Goal: Task Accomplishment & Management: Complete application form

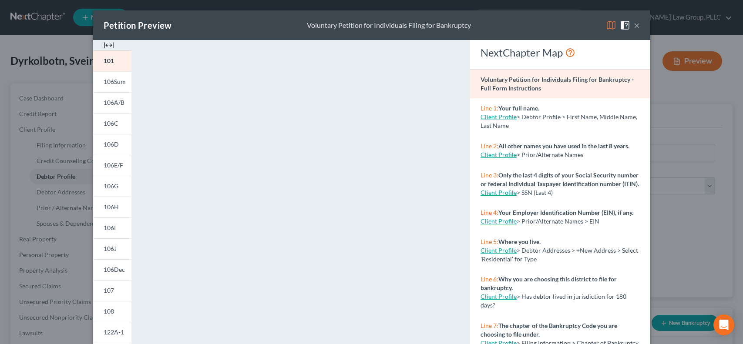
select select "1"
select select "4"
click at [50, 95] on div "Petition Preview Voluntary Petition for Individuals Filing for Bankruptcy × 101…" at bounding box center [371, 172] width 743 height 344
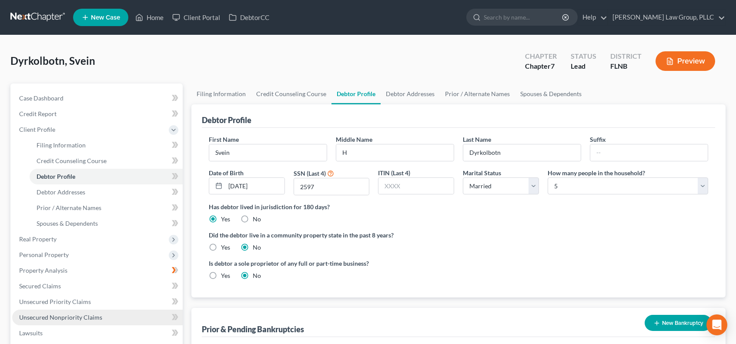
click at [110, 320] on link "Unsecured Nonpriority Claims" at bounding box center [97, 318] width 171 height 16
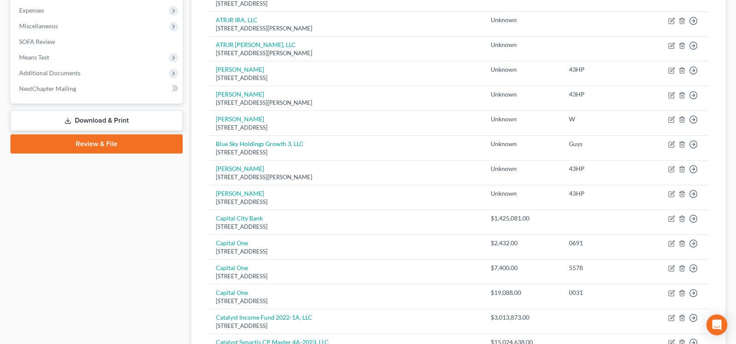
scroll to position [633, 0]
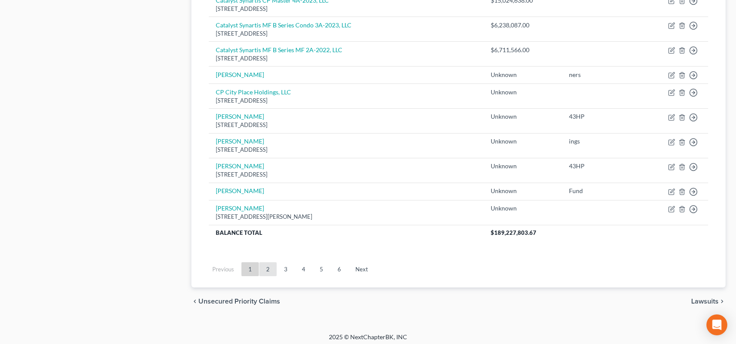
click at [268, 267] on link "2" at bounding box center [267, 269] width 17 height 14
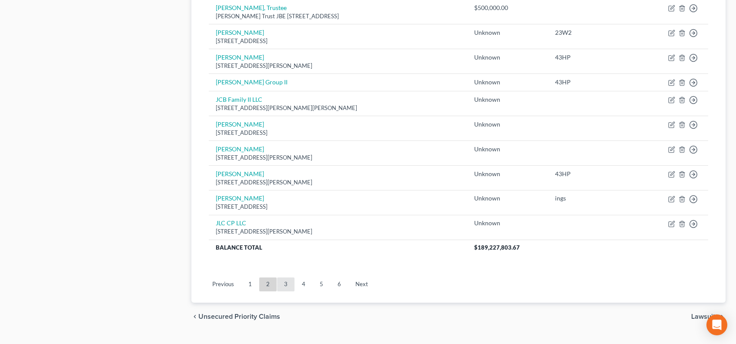
click at [288, 278] on link "3" at bounding box center [285, 285] width 17 height 14
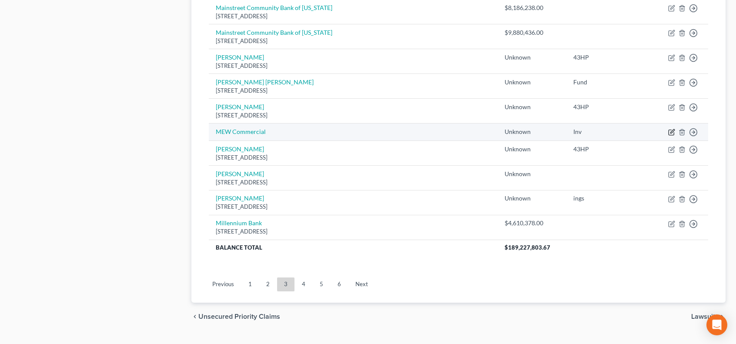
click at [673, 130] on icon "button" at bounding box center [671, 132] width 7 height 7
select select "14"
select select "0"
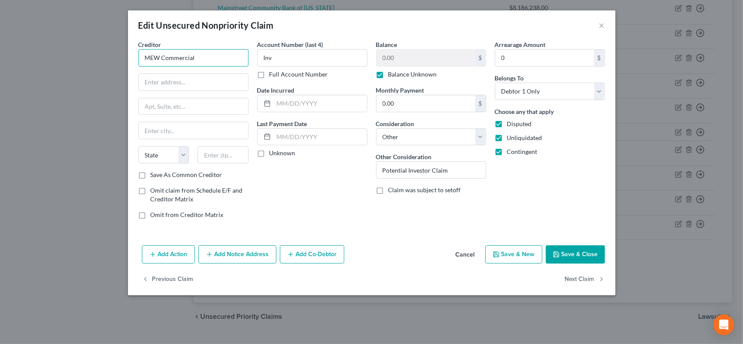
click at [205, 60] on input "MEW Commercial" at bounding box center [193, 57] width 110 height 17
type input "MEW Commercial, LLC"
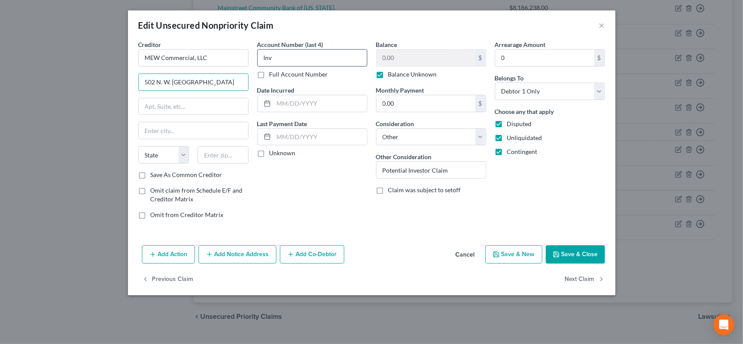
type input "502 N. W. [GEOGRAPHIC_DATA]"
type input "G"
type input "32601"
type input "[GEOGRAPHIC_DATA]"
select select "9"
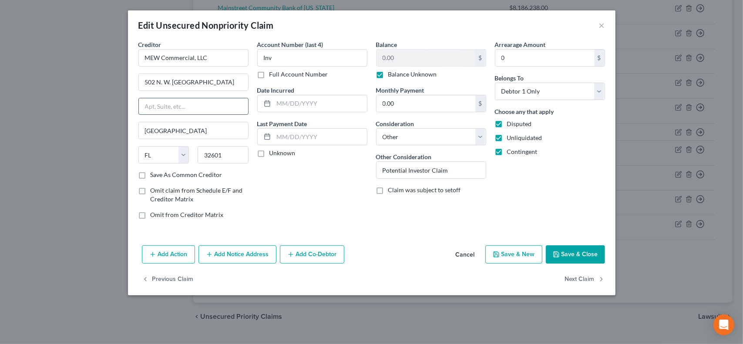
click at [215, 104] on input "text" at bounding box center [193, 106] width 109 height 17
click at [563, 220] on div "Arrearage Amount 0 $ Belongs To * Select Debtor 1 Only Debtor 2 Only Debtor 1 A…" at bounding box center [549, 133] width 119 height 186
click at [388, 74] on label "Balance Unknown" at bounding box center [412, 74] width 49 height 9
click at [392, 74] on input "Balance Unknown" at bounding box center [395, 73] width 6 height 6
checkbox input "false"
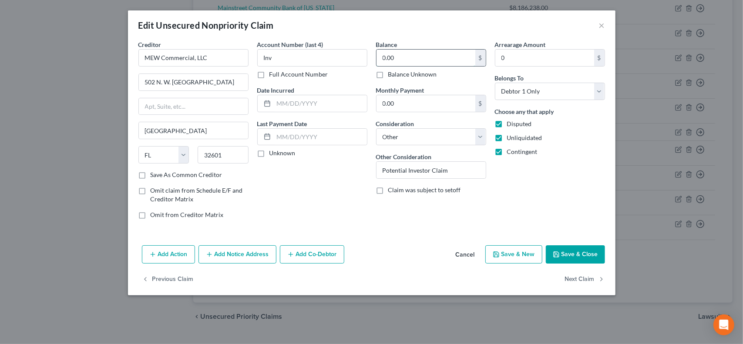
click at [404, 61] on input "0.00" at bounding box center [425, 58] width 99 height 17
type input "1,100,000"
click at [507, 122] on label "Disputed" at bounding box center [519, 124] width 25 height 9
click at [510, 122] on input "Disputed" at bounding box center [513, 123] width 6 height 6
checkbox input "false"
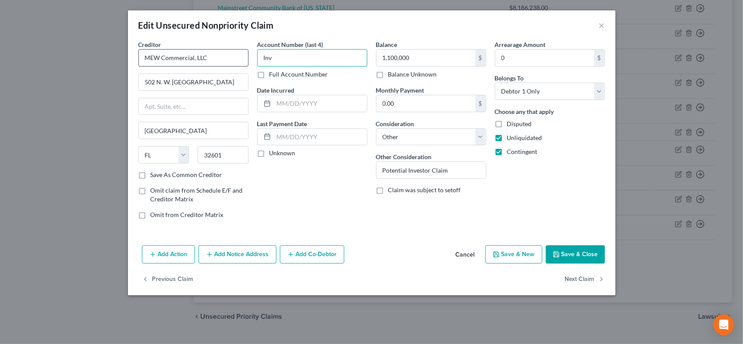
drag, startPoint x: 336, startPoint y: 61, endPoint x: 240, endPoint y: 57, distance: 96.2
click at [242, 57] on div "Creditor * MEW Commercial, LLC 502 N. W. 16th Ave Gainesville State [US_STATE] …" at bounding box center [371, 133] width 475 height 186
type input "Obligations under Membership Purchase Agreement"
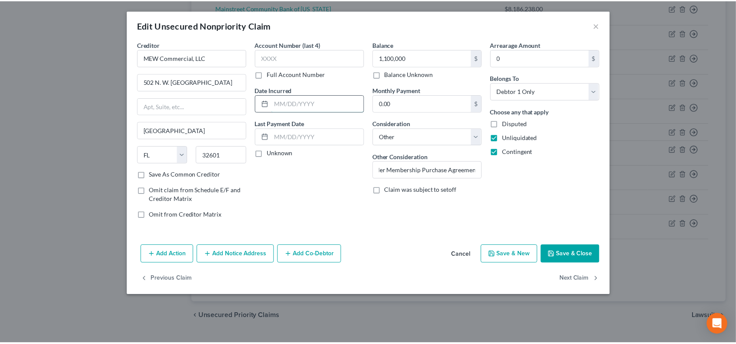
scroll to position [0, 0]
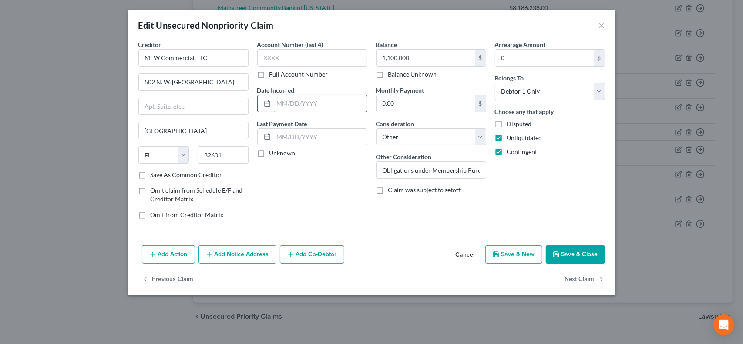
click at [290, 106] on input "text" at bounding box center [320, 103] width 93 height 17
type input "[DATE]"
click at [586, 254] on button "Save & Close" at bounding box center [575, 254] width 59 height 18
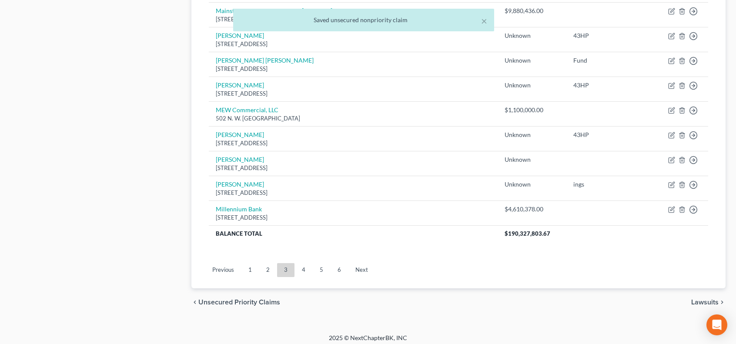
click at [306, 267] on link "4" at bounding box center [303, 270] width 17 height 14
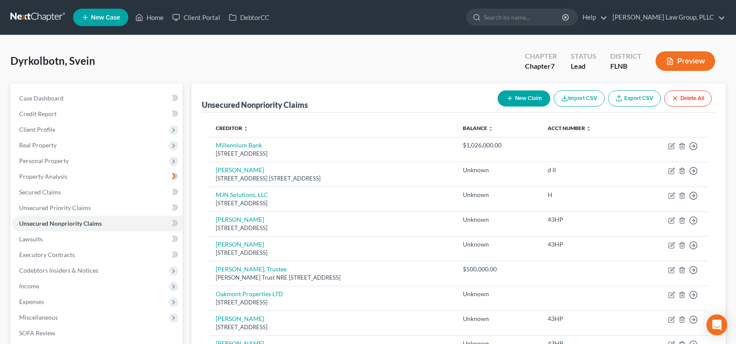
click at [510, 97] on line "button" at bounding box center [510, 99] width 0 height 4
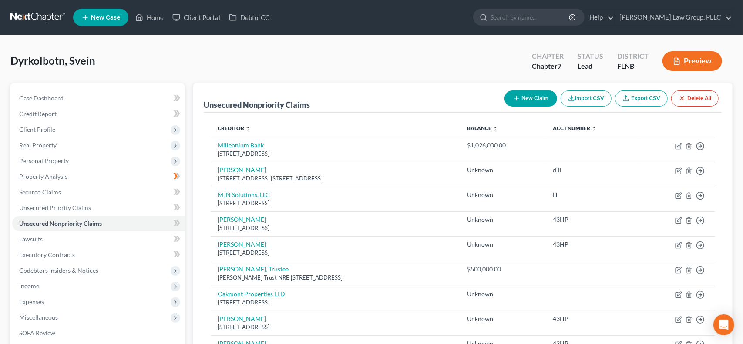
select select "0"
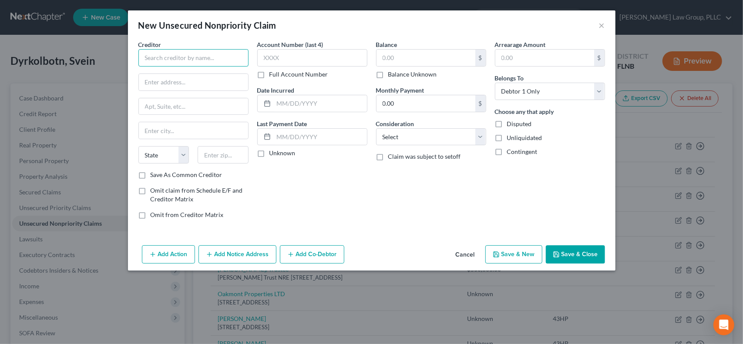
click at [181, 61] on input "text" at bounding box center [193, 57] width 110 height 17
type input "SIS of Gainesville, LLC"
type input "[STREET_ADDRESS]"
type input "Ste D-1"
type input "32669"
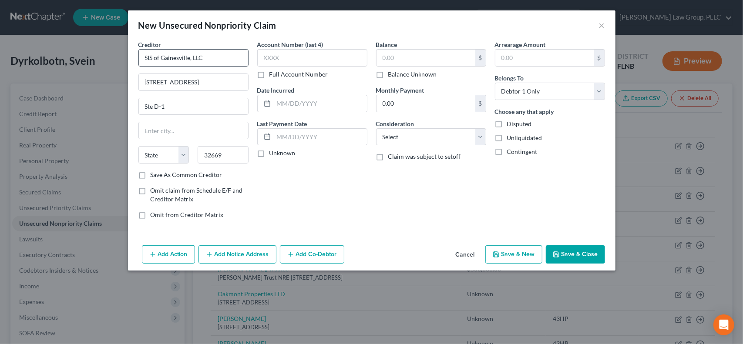
type input "[PERSON_NAME]"
select select "9"
click at [413, 60] on input "text" at bounding box center [425, 58] width 99 height 17
type input "1,100,000"
click at [422, 137] on select "Select Cable / Satellite Services Collection Agency Credit Card Debt Debt Couns…" at bounding box center [431, 136] width 110 height 17
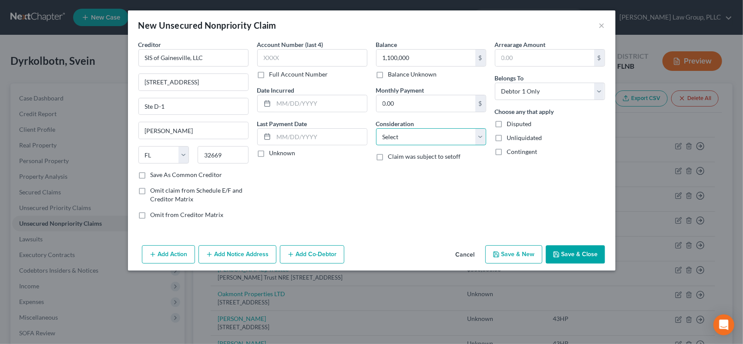
select select "14"
click at [376, 128] on select "Select Cable / Satellite Services Collection Agency Credit Card Debt Debt Couns…" at bounding box center [431, 136] width 110 height 17
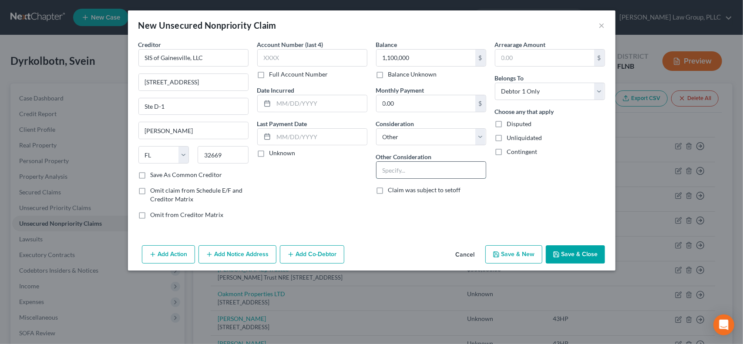
click at [420, 170] on input "text" at bounding box center [430, 170] width 109 height 17
type input "Oblgation under Membership Purchase Agreement"
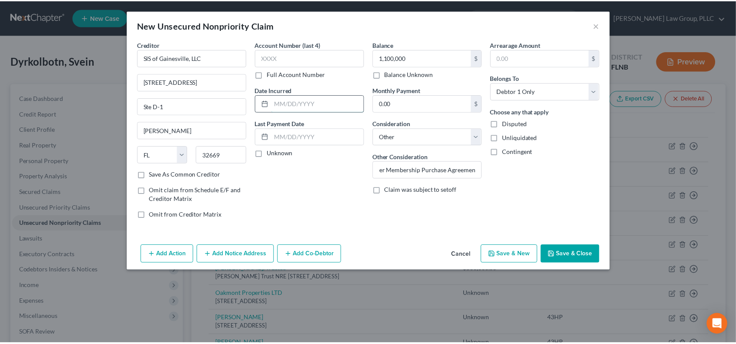
scroll to position [0, 0]
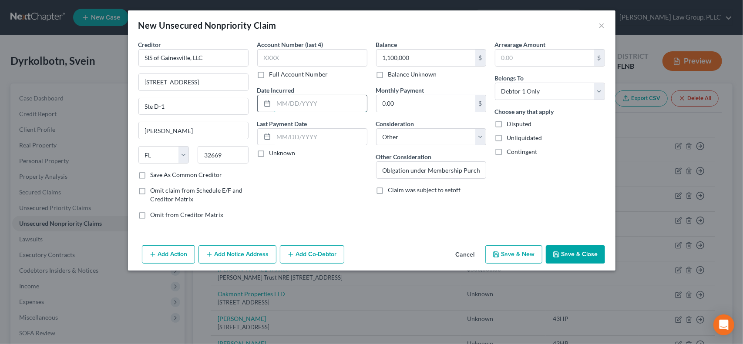
click at [333, 100] on input "text" at bounding box center [320, 103] width 93 height 17
type input "[DATE]"
click at [507, 151] on label "Contingent" at bounding box center [522, 151] width 30 height 9
click at [510, 151] on input "Contingent" at bounding box center [513, 150] width 6 height 6
checkbox input "true"
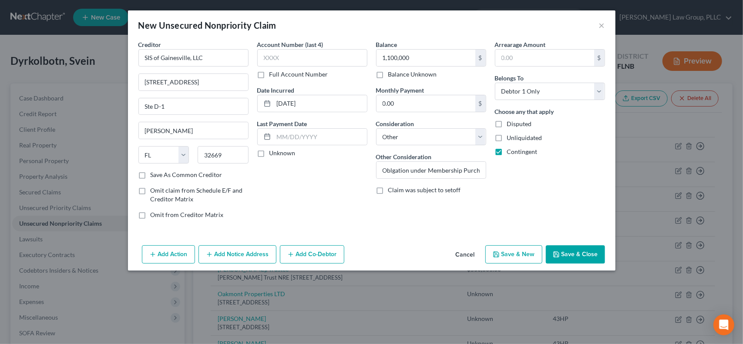
click at [579, 252] on button "Save & Close" at bounding box center [575, 254] width 59 height 18
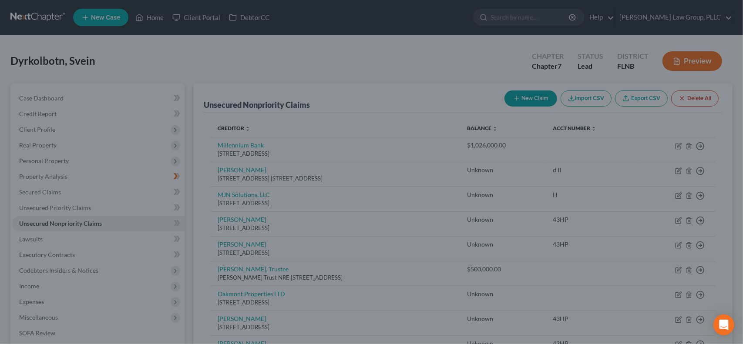
type input "1,100,000.00"
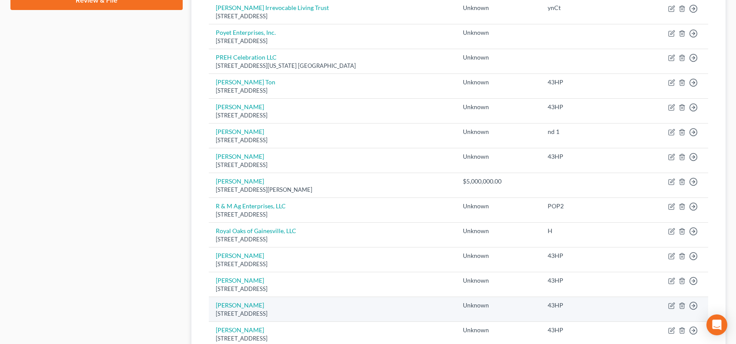
scroll to position [680, 0]
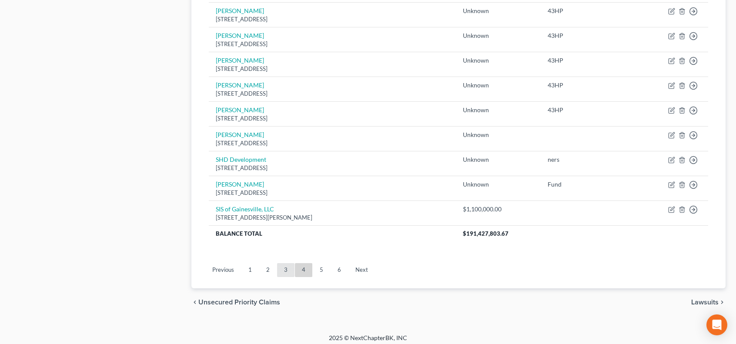
click at [288, 264] on link "3" at bounding box center [285, 270] width 17 height 14
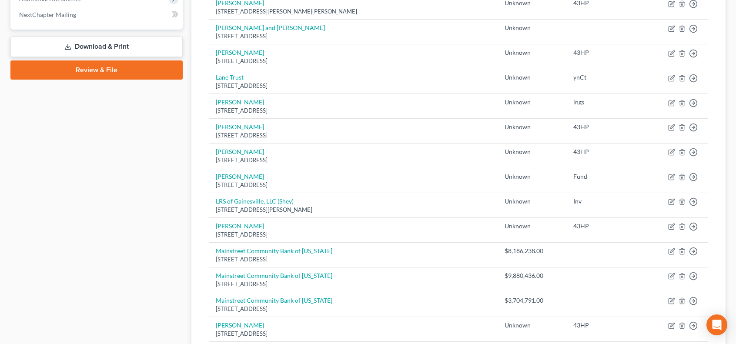
scroll to position [655, 0]
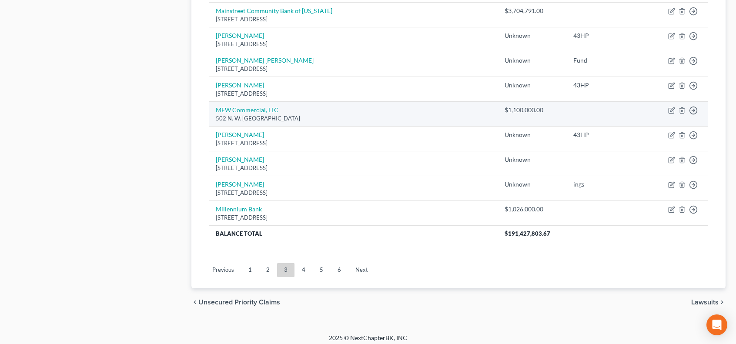
click at [666, 106] on td "Move to D Move to E Move to G Move to Notice Only" at bounding box center [677, 113] width 61 height 25
click at [670, 107] on icon "button" at bounding box center [671, 110] width 7 height 7
select select "9"
select select "14"
select select "0"
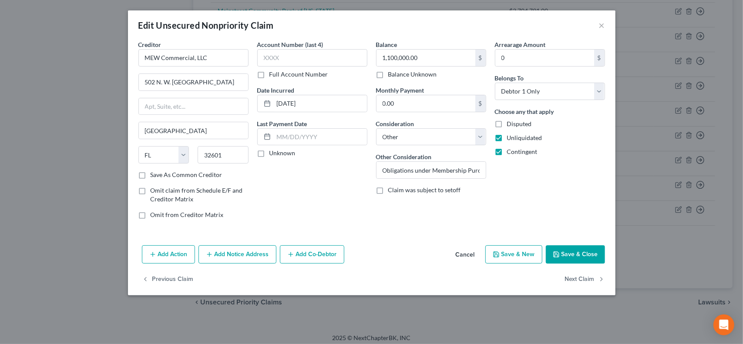
click at [507, 138] on label "Unliquidated" at bounding box center [524, 138] width 35 height 9
click at [510, 138] on input "Unliquidated" at bounding box center [513, 137] width 6 height 6
checkbox input "false"
click at [586, 254] on button "Save & Close" at bounding box center [575, 254] width 59 height 18
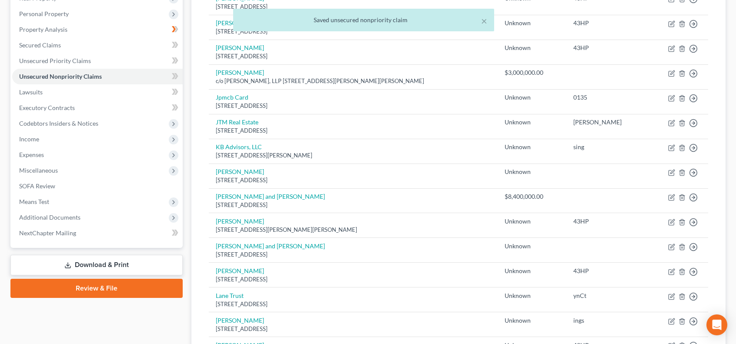
scroll to position [0, 0]
